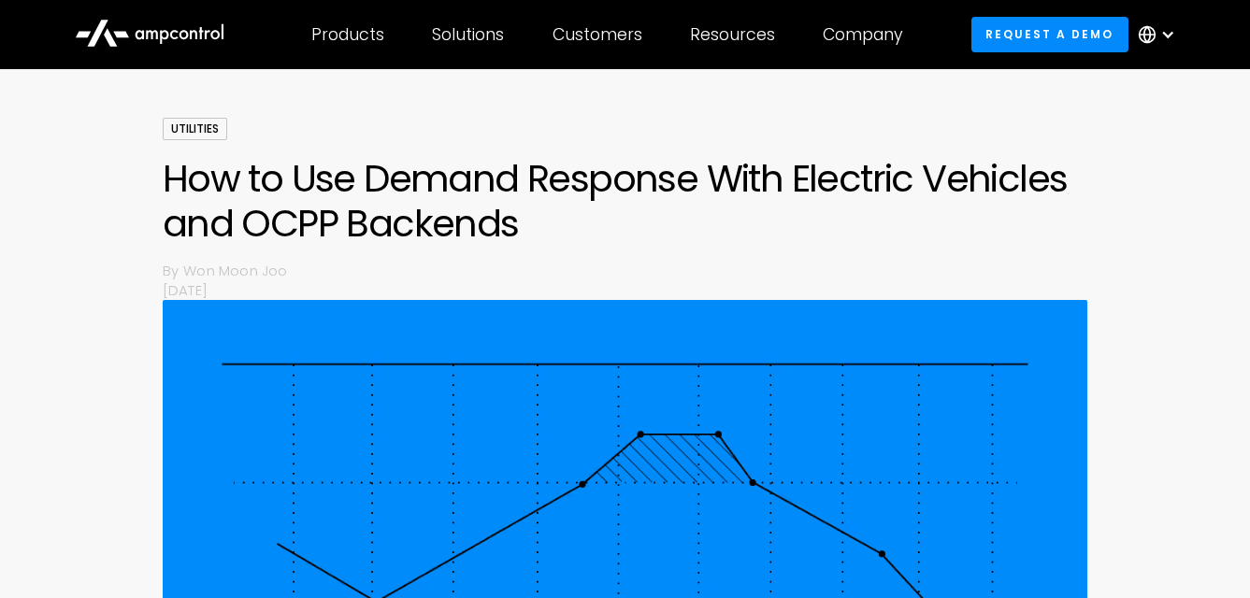
scroll to position [102, 0]
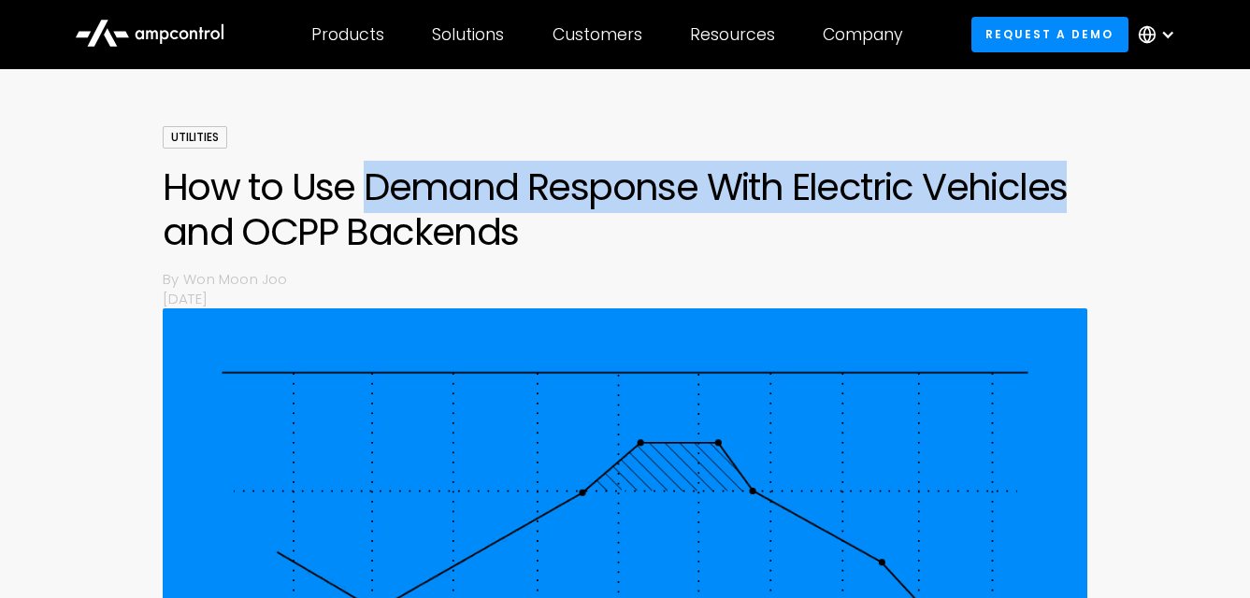
drag, startPoint x: 368, startPoint y: 184, endPoint x: 1098, endPoint y: 189, distance: 729.9
click at [1098, 189] on div "Utilities How to Use Demand Response With Electric Vehicles and OCPP Backends B…" at bounding box center [625, 530] width 1250 height 808
copy h1 "Demand Response With Electric Vehicles"
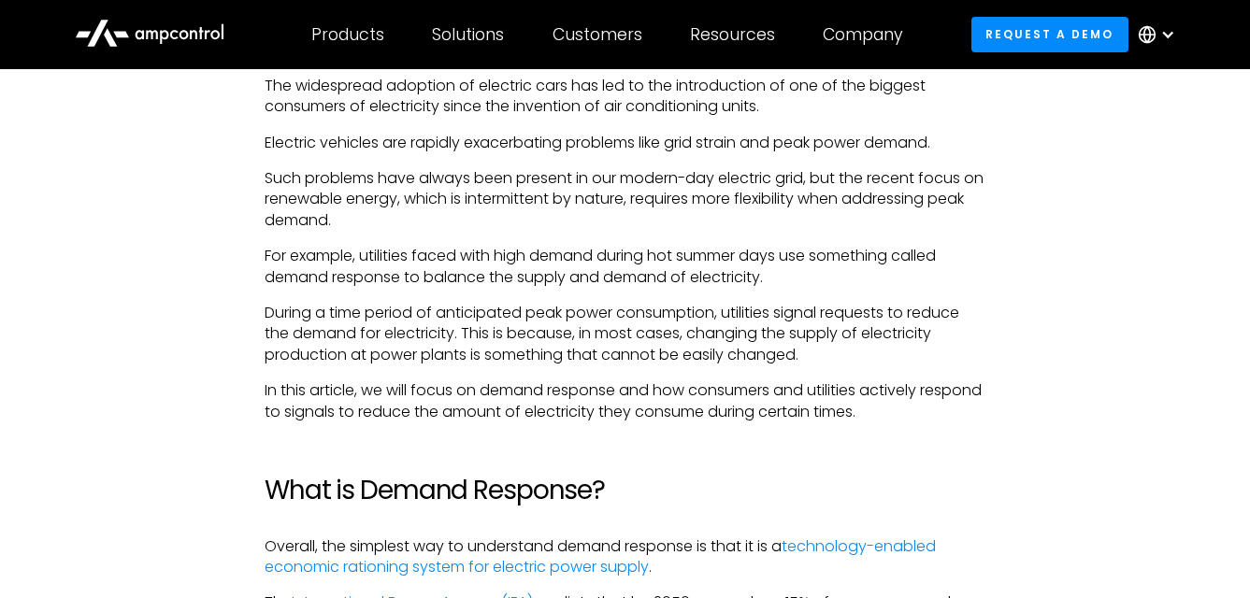
scroll to position [1100, 0]
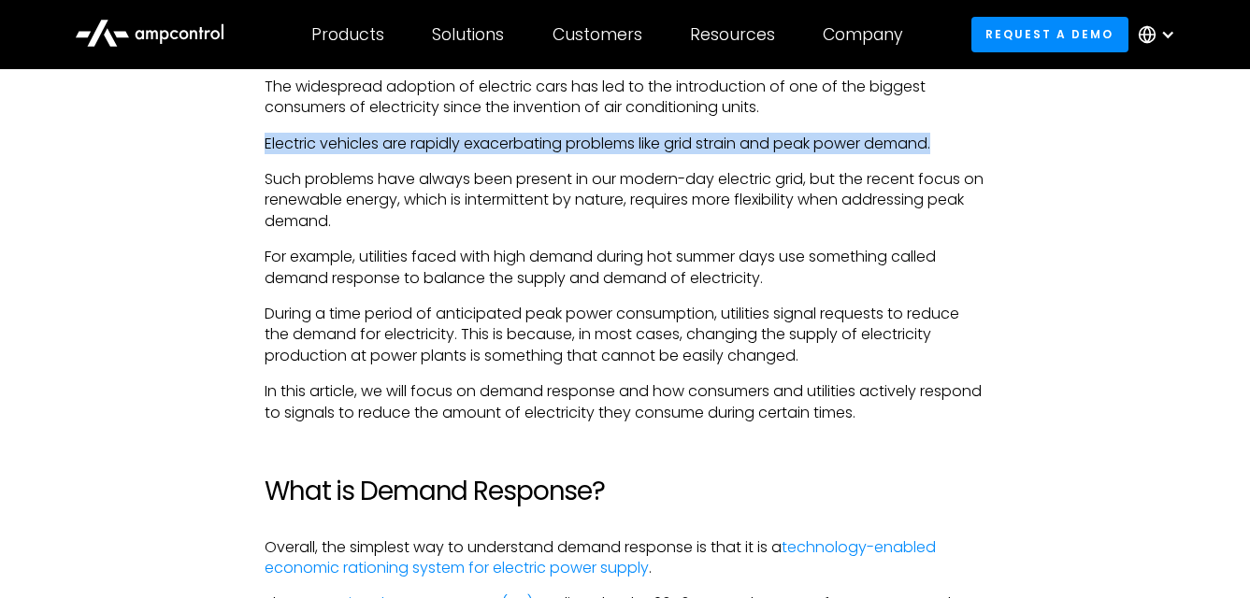
drag, startPoint x: 263, startPoint y: 143, endPoint x: 949, endPoint y: 140, distance: 686.0
copy p "Electric vehicles are rapidly exacerbating problems like grid strain and peak p…"
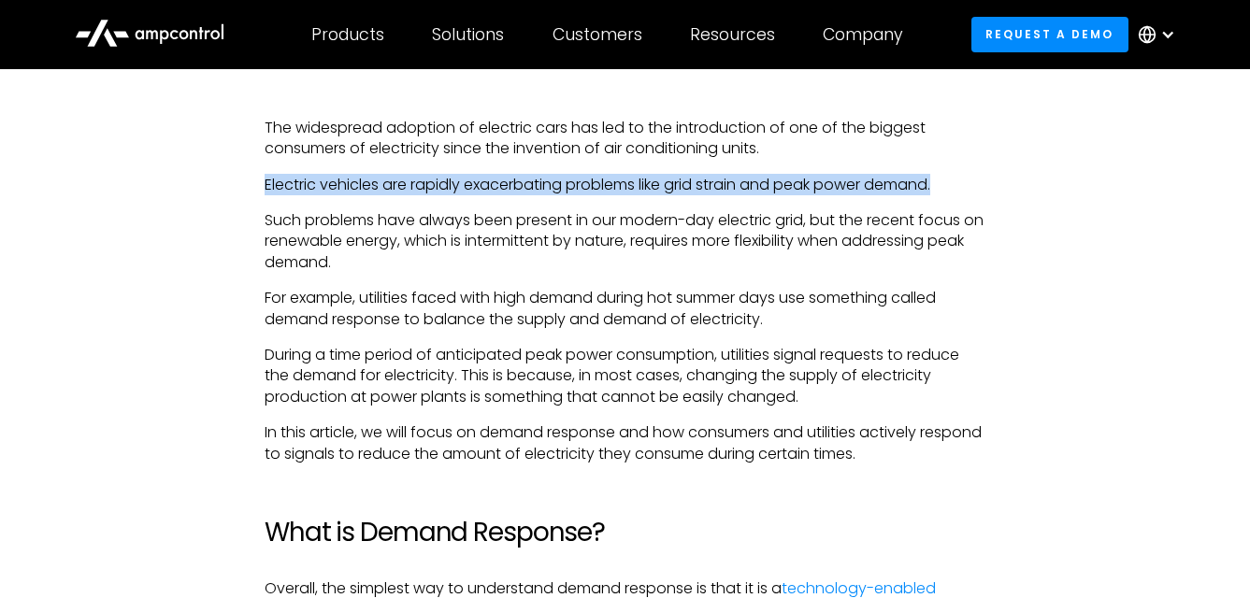
scroll to position [1060, 0]
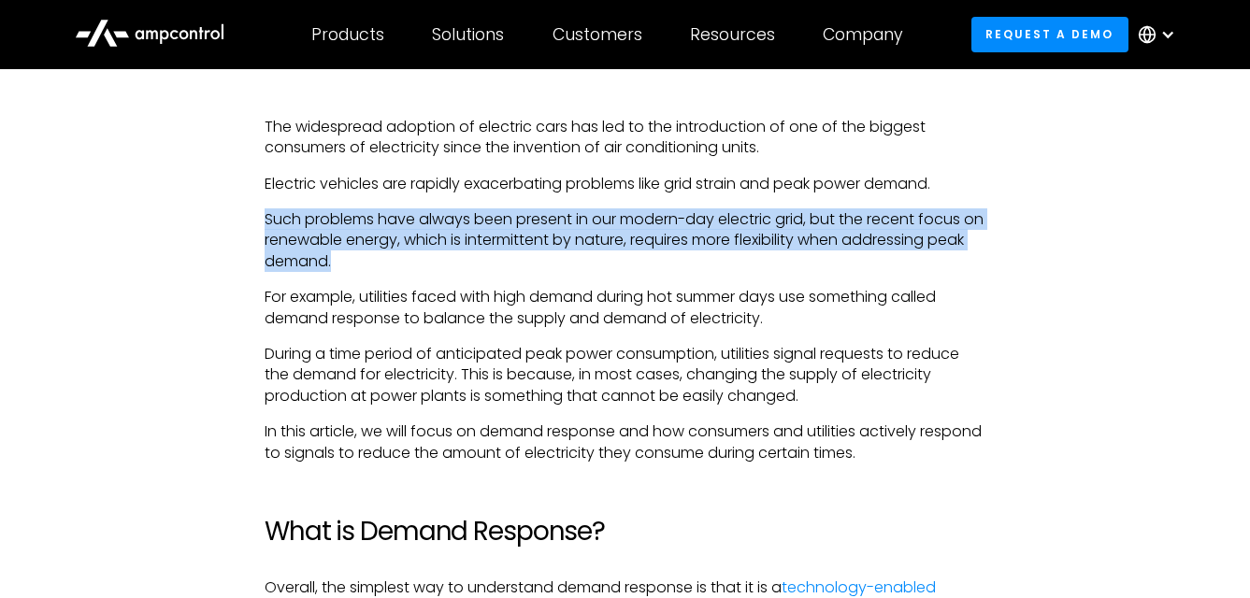
drag, startPoint x: 266, startPoint y: 222, endPoint x: 379, endPoint y: 264, distance: 119.8
click at [379, 264] on p "Such problems have always been present in our modern-day electric grid, but the…" at bounding box center [624, 240] width 721 height 63
copy p "Such problems have always been present in our modern-day electric grid, but the…"
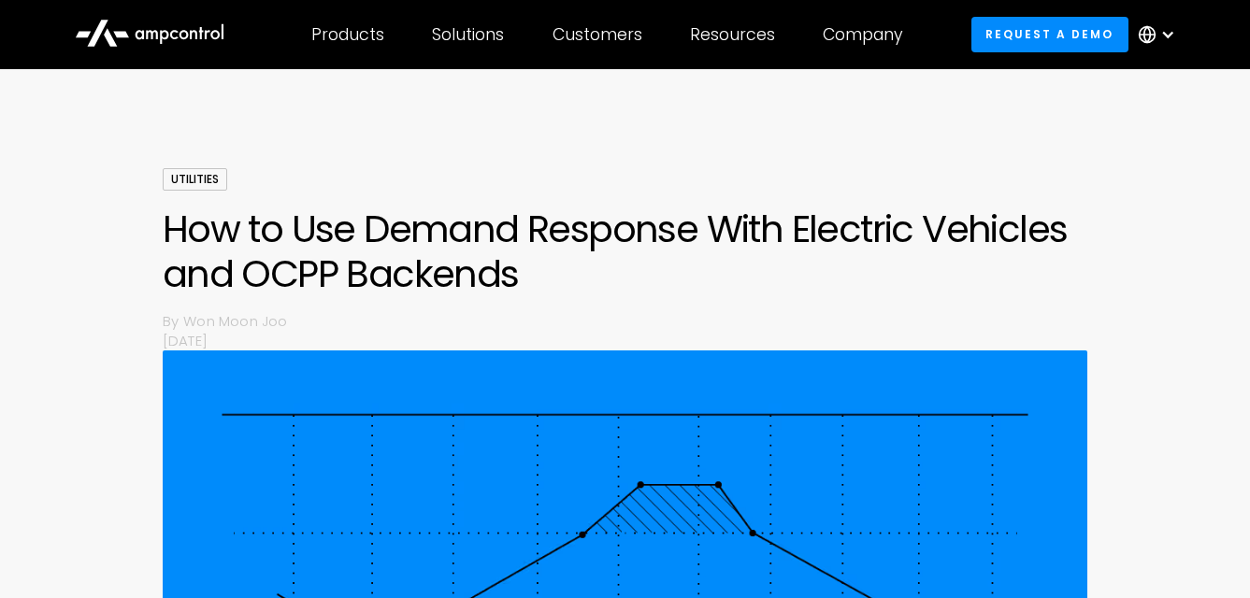
scroll to position [74, 0]
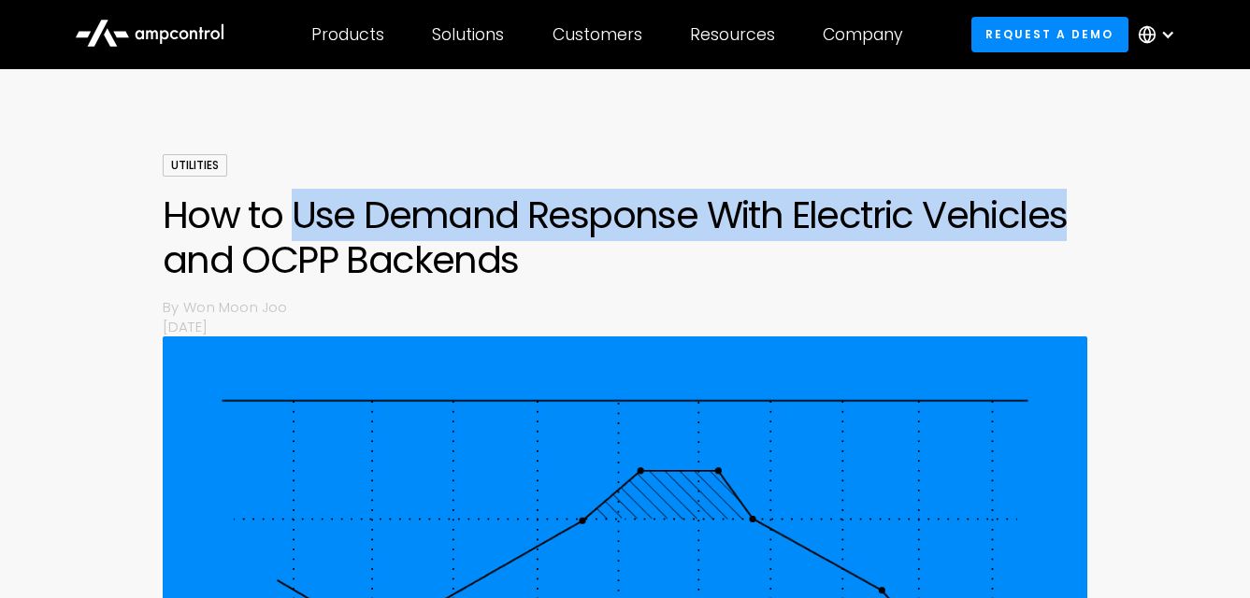
drag, startPoint x: 294, startPoint y: 212, endPoint x: 1065, endPoint y: 217, distance: 770.1
click at [1065, 217] on h1 "How to Use Demand Response With Electric Vehicles and OCPP Backends" at bounding box center [625, 238] width 925 height 90
copy h1 "Use Demand Response With Electric Vehicles"
